Goal: Transaction & Acquisition: Download file/media

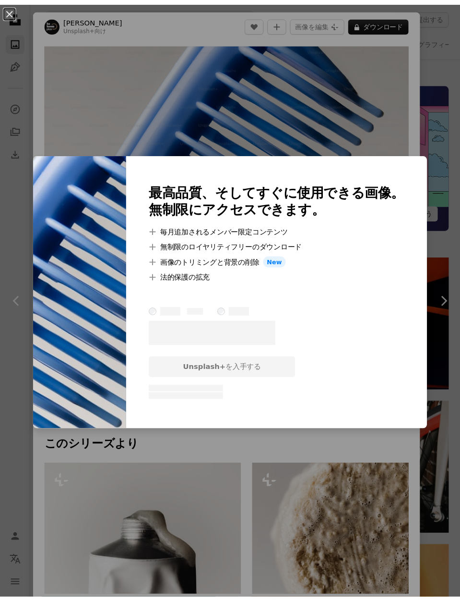
scroll to position [1408, 0]
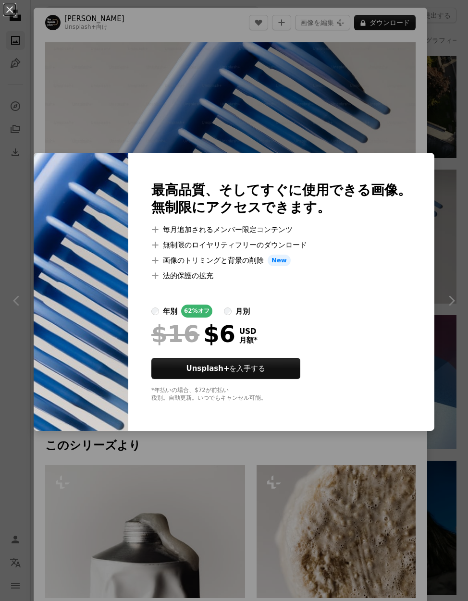
click at [388, 112] on div "An X shape 最高品質、そしてすぐに使用できる画像。 無制限にアクセスできます。 A plus sign 毎月追加されるメンバー限定コンテンツ A p…" at bounding box center [234, 300] width 468 height 601
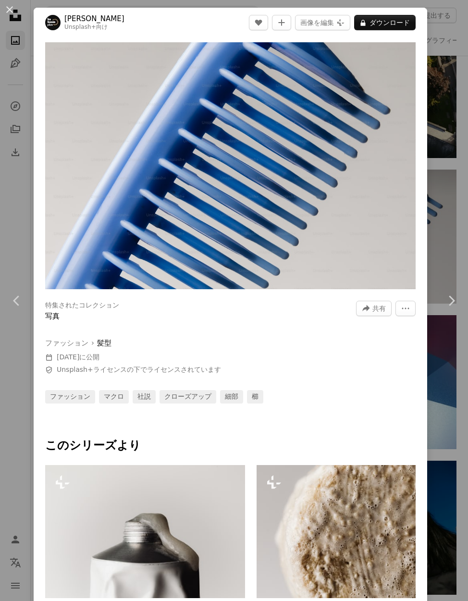
click at [439, 153] on div "An X shape Chevron left Chevron right [PERSON_NAME] Unsplash+ 向け A heart A plus…" at bounding box center [234, 300] width 468 height 601
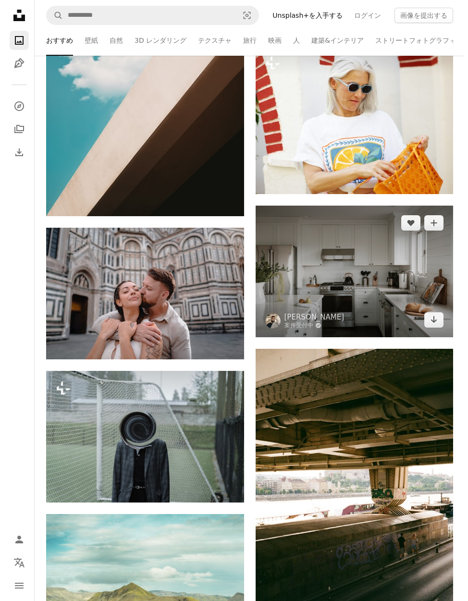
scroll to position [512, 0]
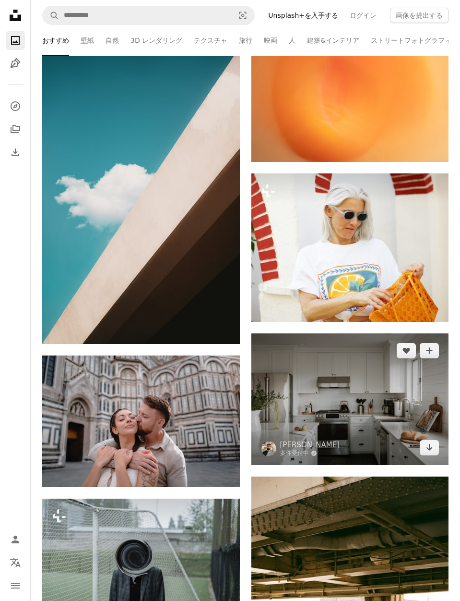
click at [341, 403] on img at bounding box center [351, 399] width 198 height 132
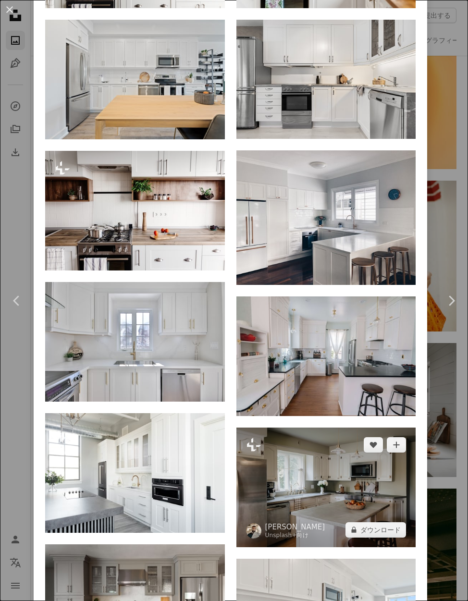
scroll to position [1600, 0]
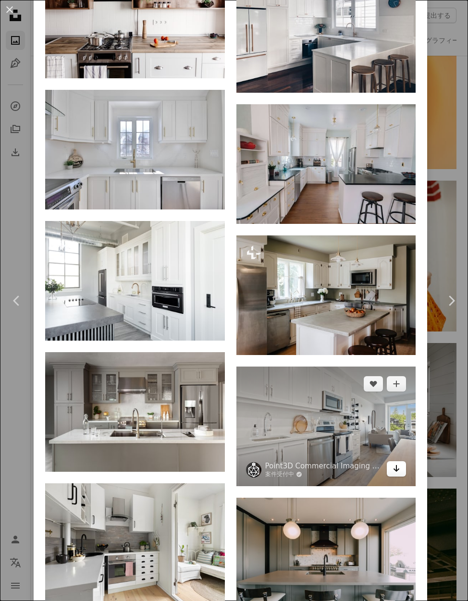
click at [395, 461] on link "Arrow pointing down" at bounding box center [396, 468] width 19 height 15
